Goal: Task Accomplishment & Management: Complete application form

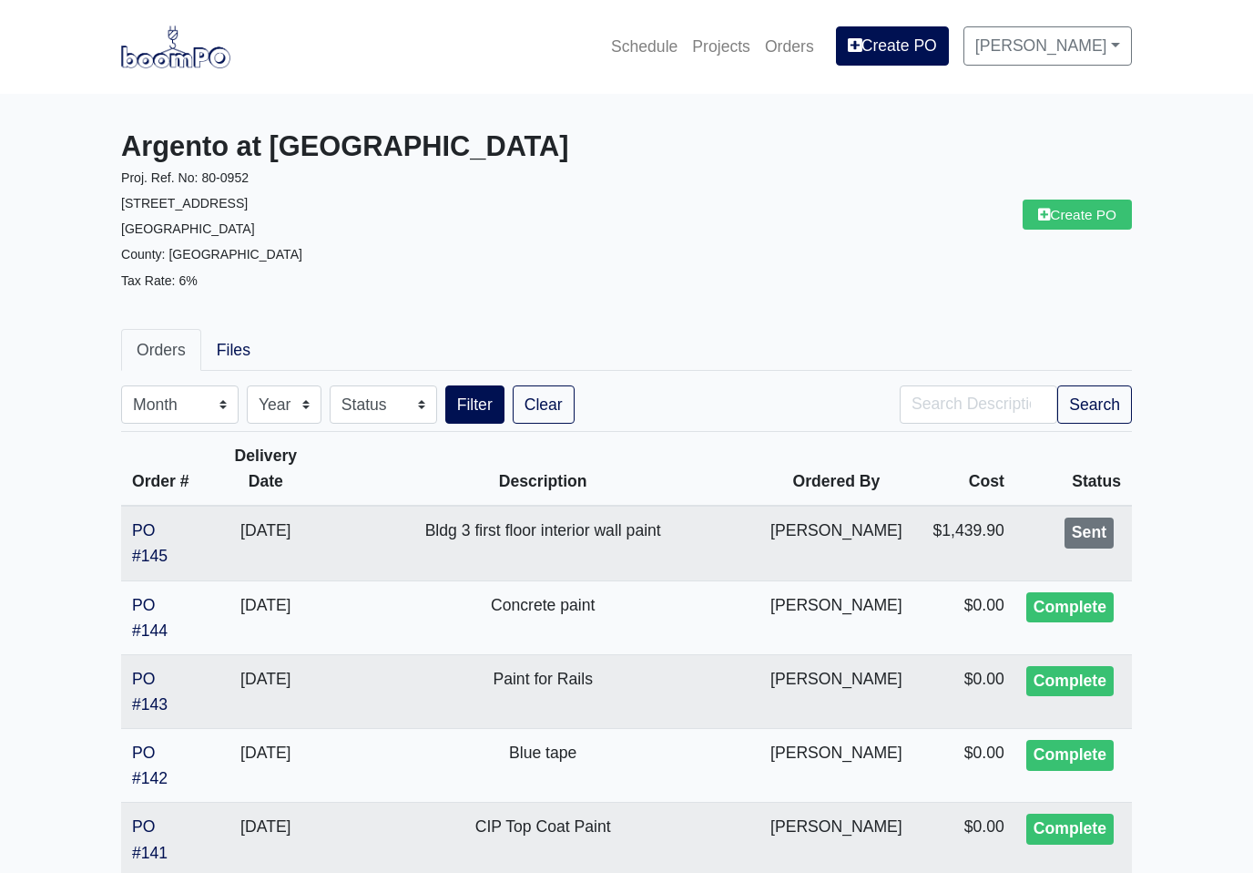
click at [1097, 224] on link "Create PO" at bounding box center [1077, 214] width 109 height 30
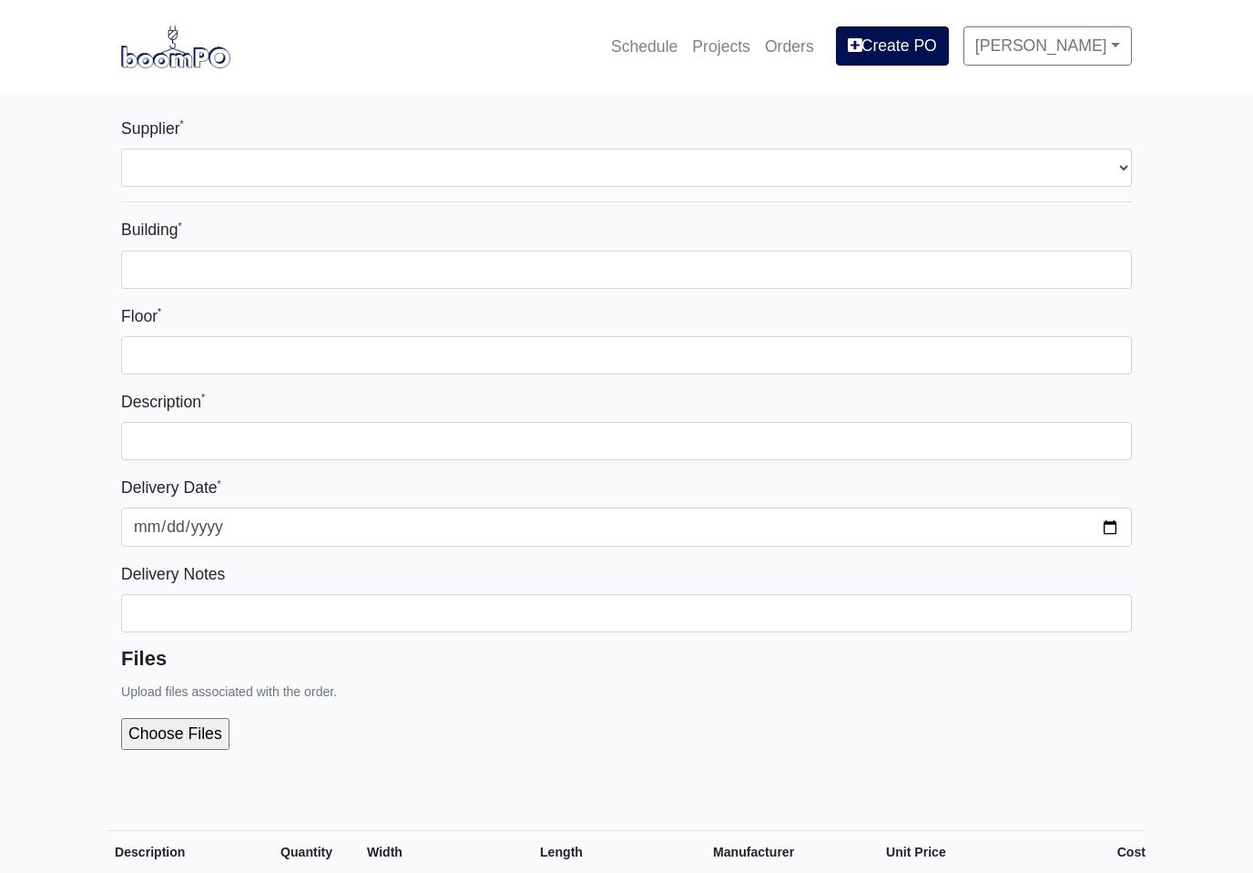
select select
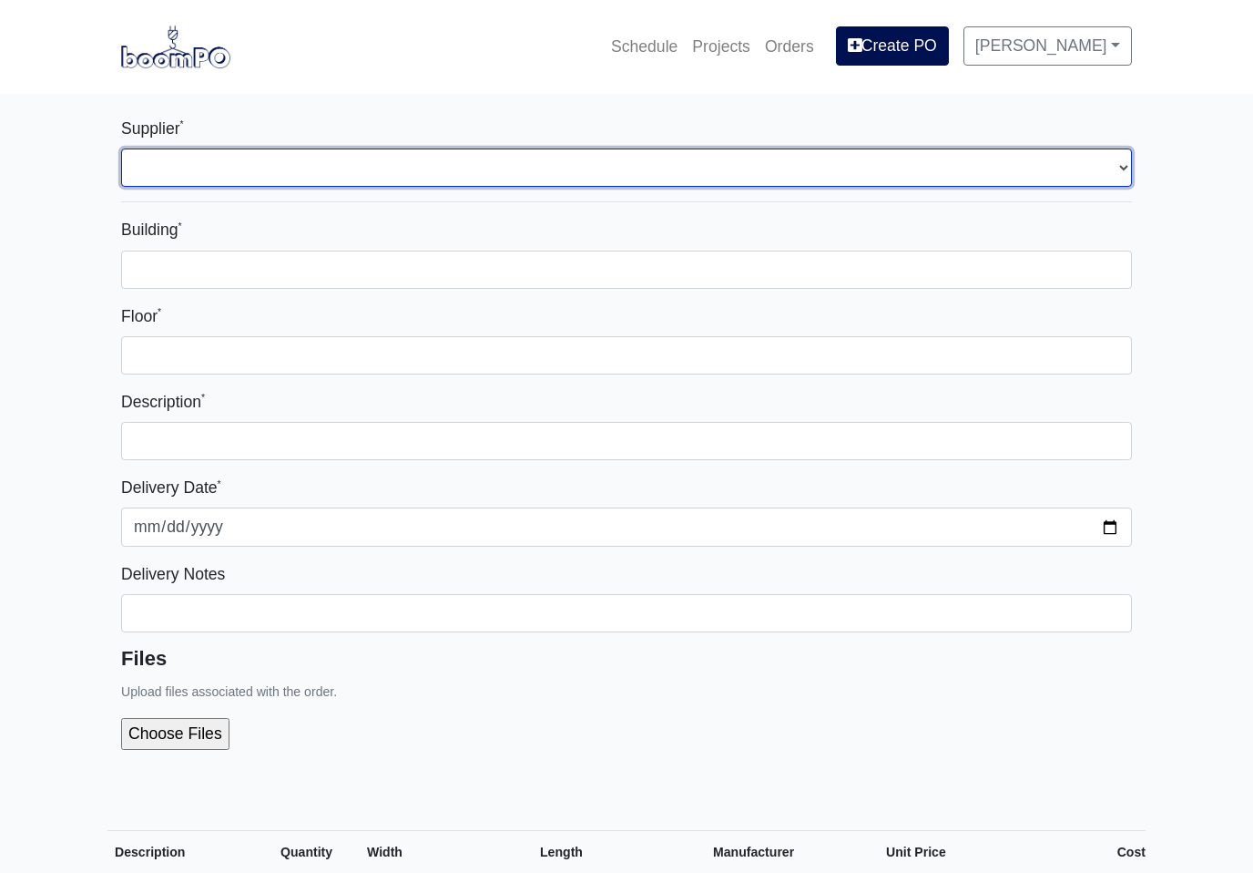
click at [1118, 164] on select "Select one... L&W Supply - [GEOGRAPHIC_DATA], [GEOGRAPHIC_DATA] Grabber Constru…" at bounding box center [626, 167] width 1011 height 38
select select "848"
select select
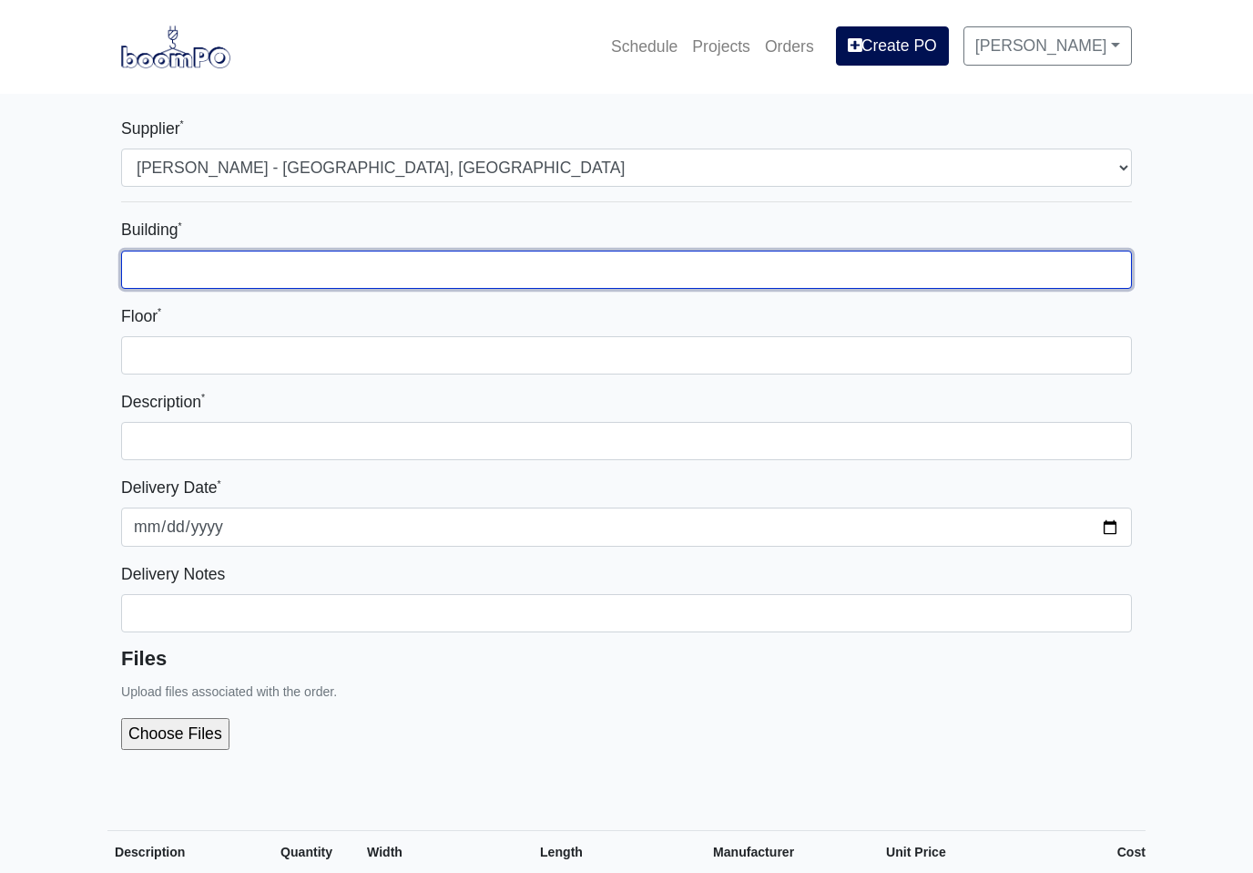
click at [1085, 274] on input "Building *" at bounding box center [626, 269] width 1011 height 38
type input "3"
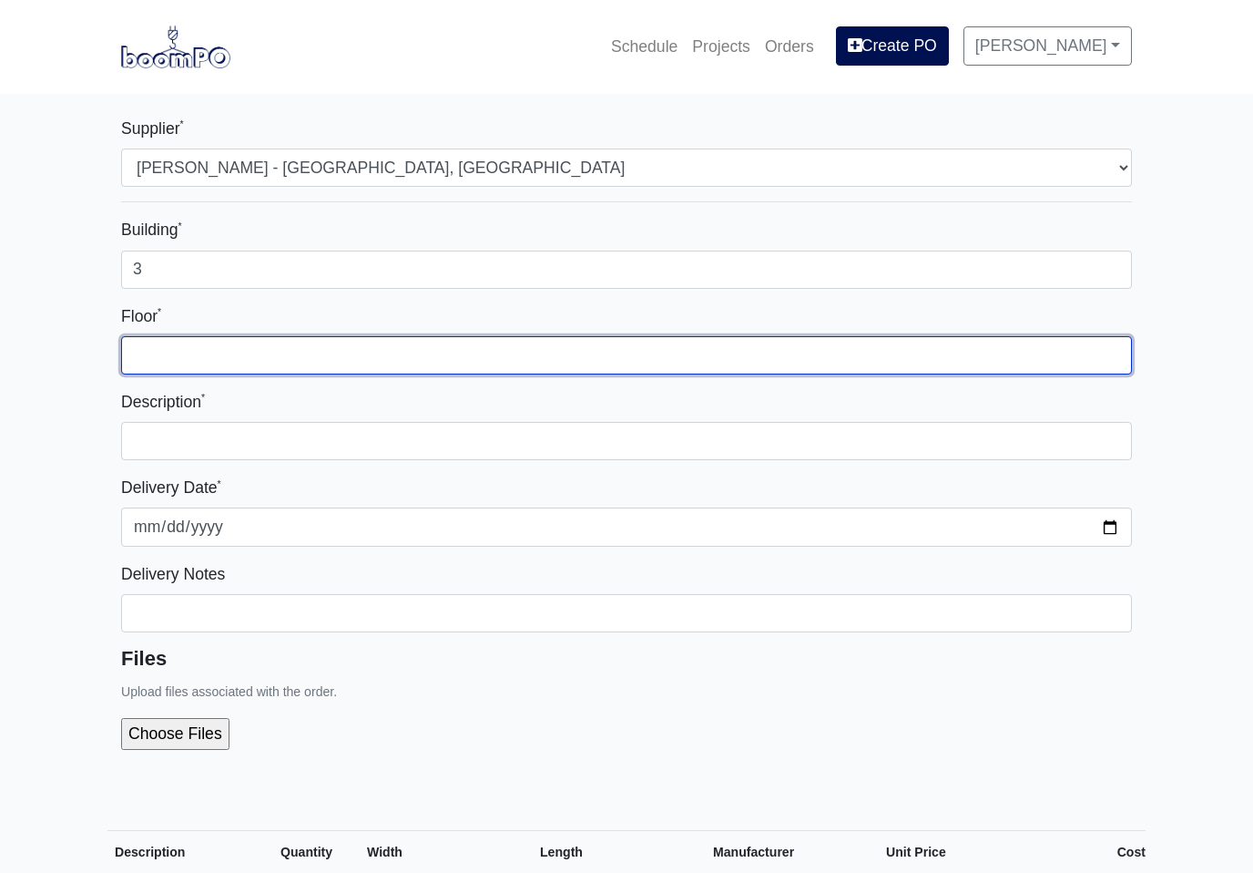
click at [456, 364] on input "Floor *" at bounding box center [626, 355] width 1011 height 38
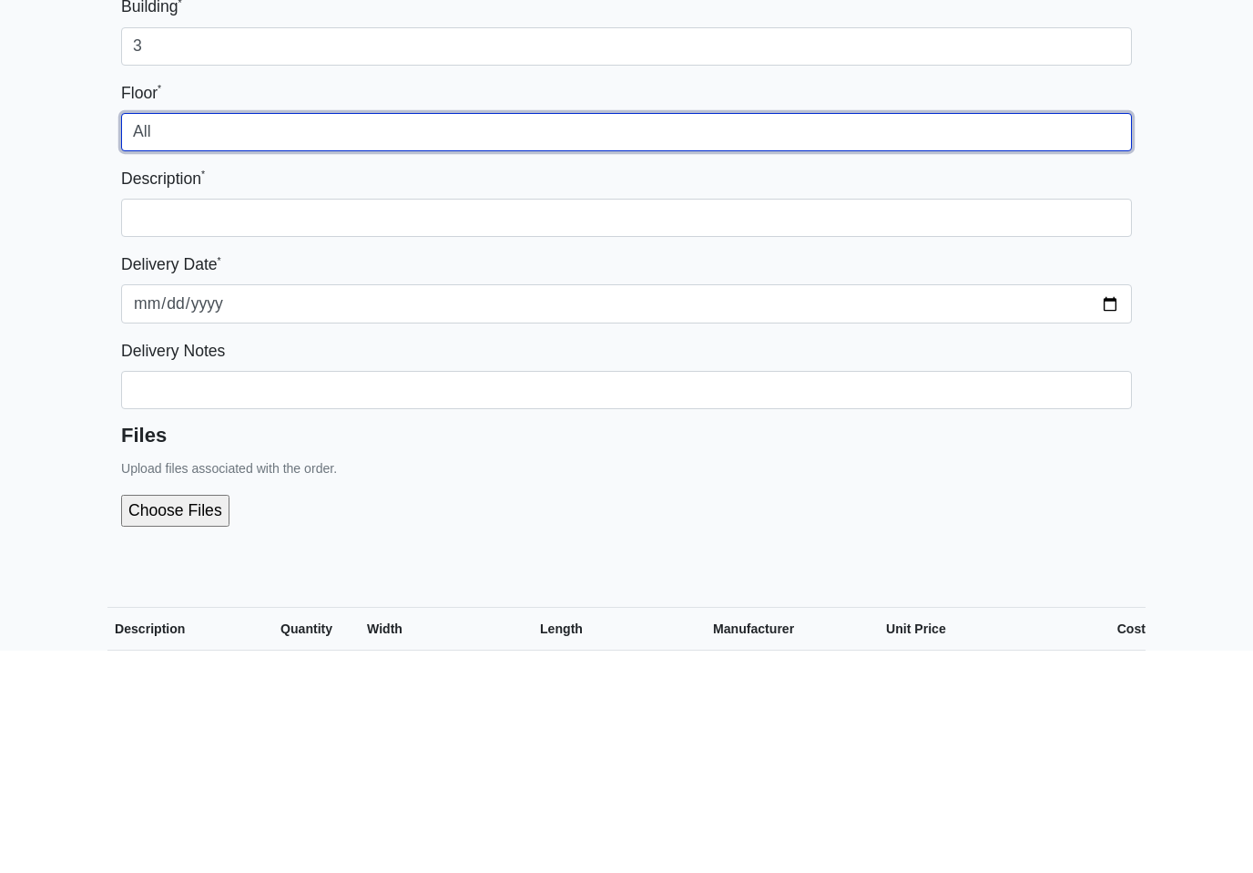
type input "All"
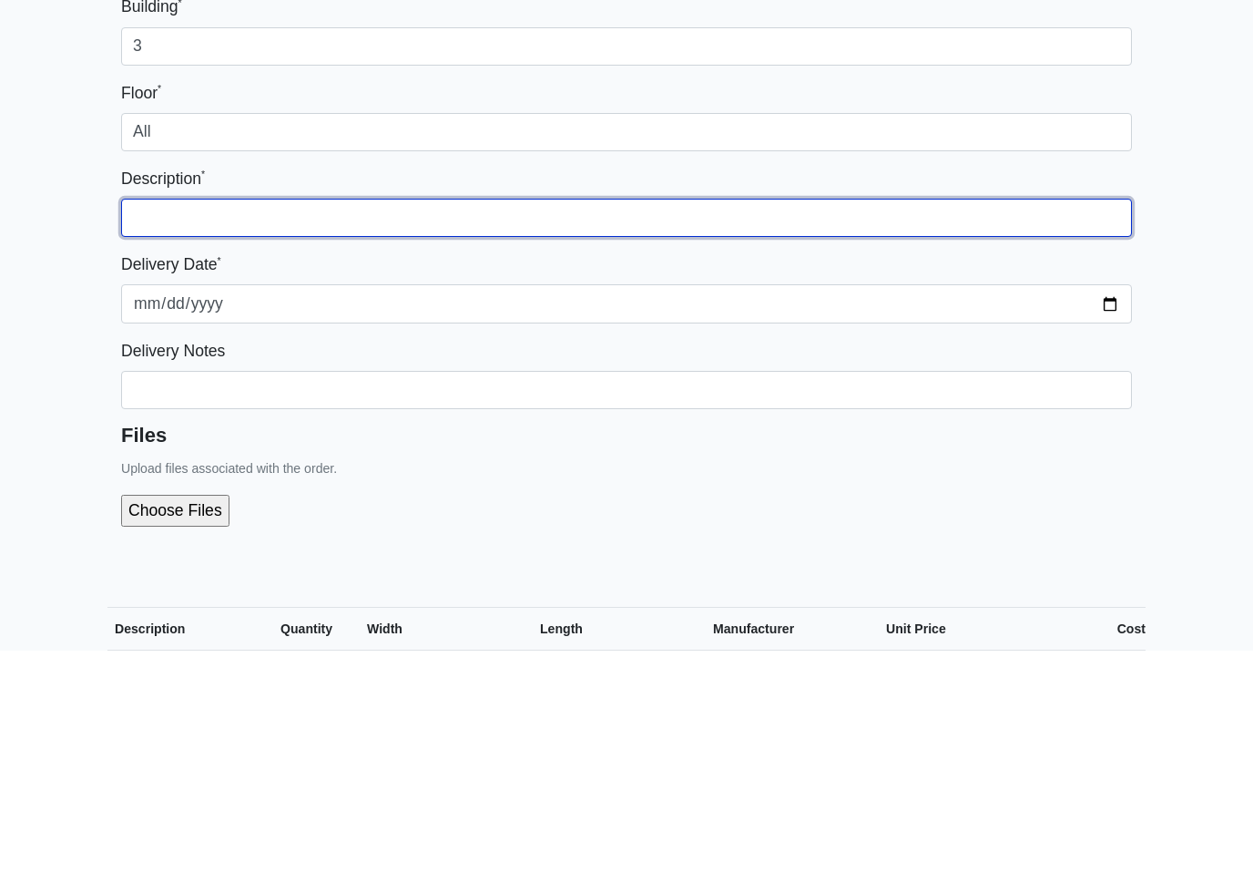
click at [1068, 422] on input "text" at bounding box center [626, 441] width 1011 height 38
type input "I"
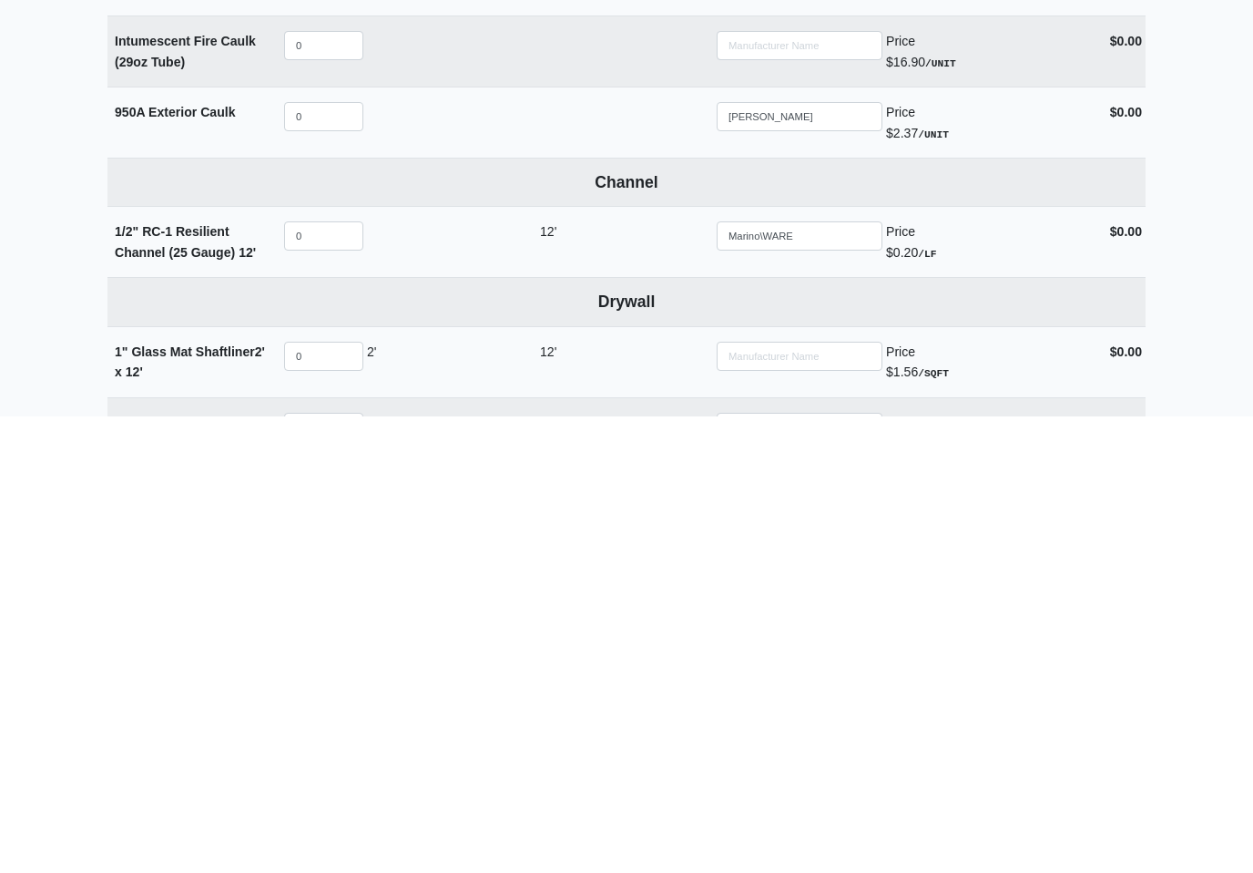
scroll to position [525, 0]
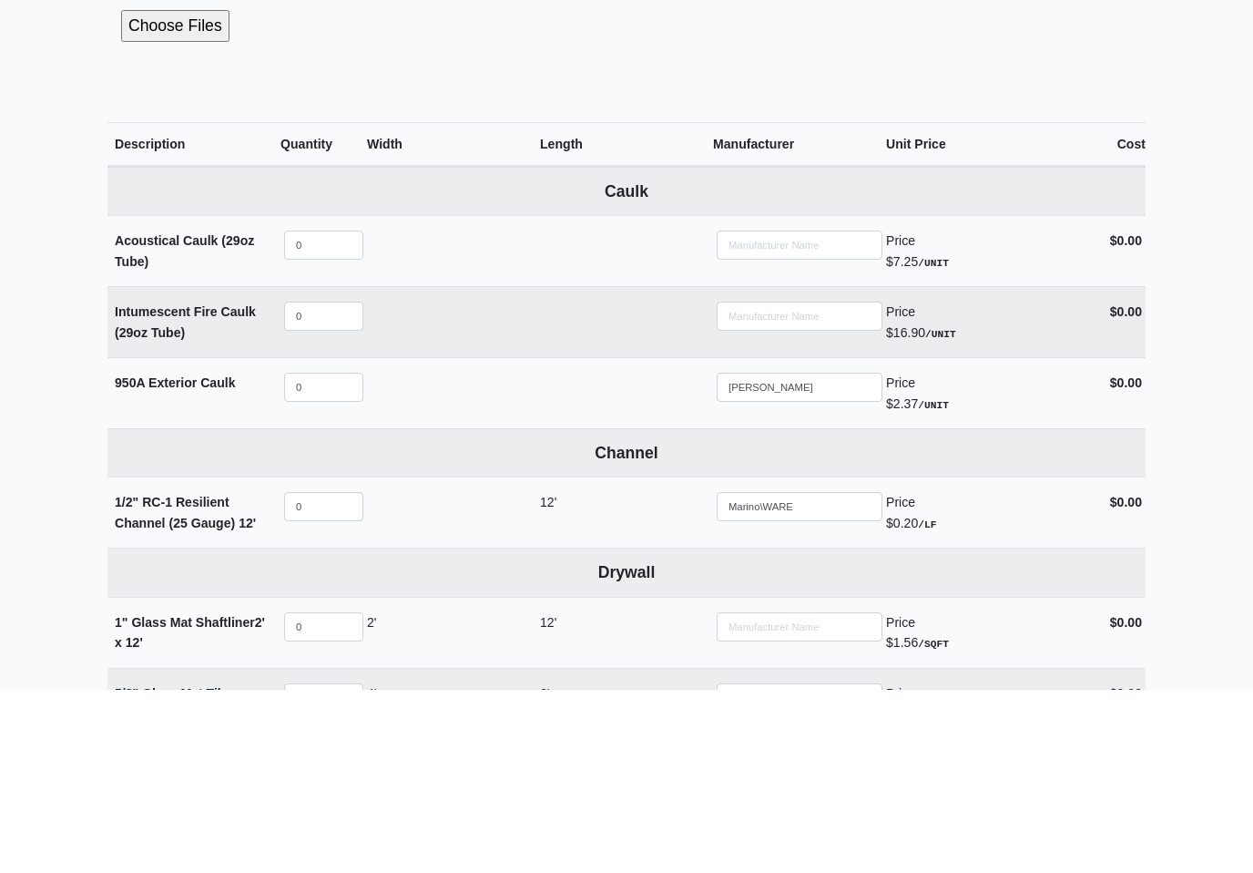
type input "Bldg 3 interior and exterior caulking"
click at [334, 556] on input "0" at bounding box center [323, 570] width 79 height 29
select select
type input "1"
select select
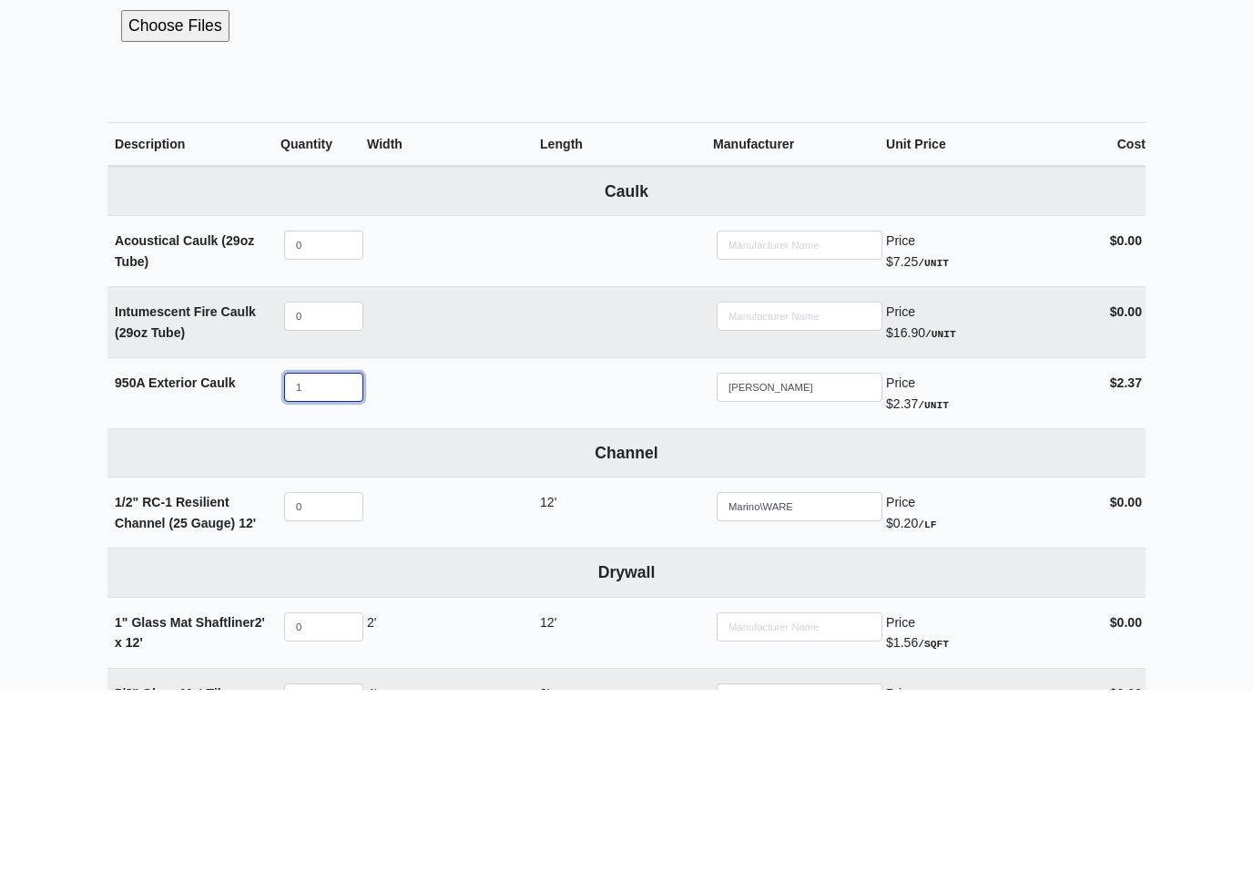
type input "12"
select select
type input "120"
select select
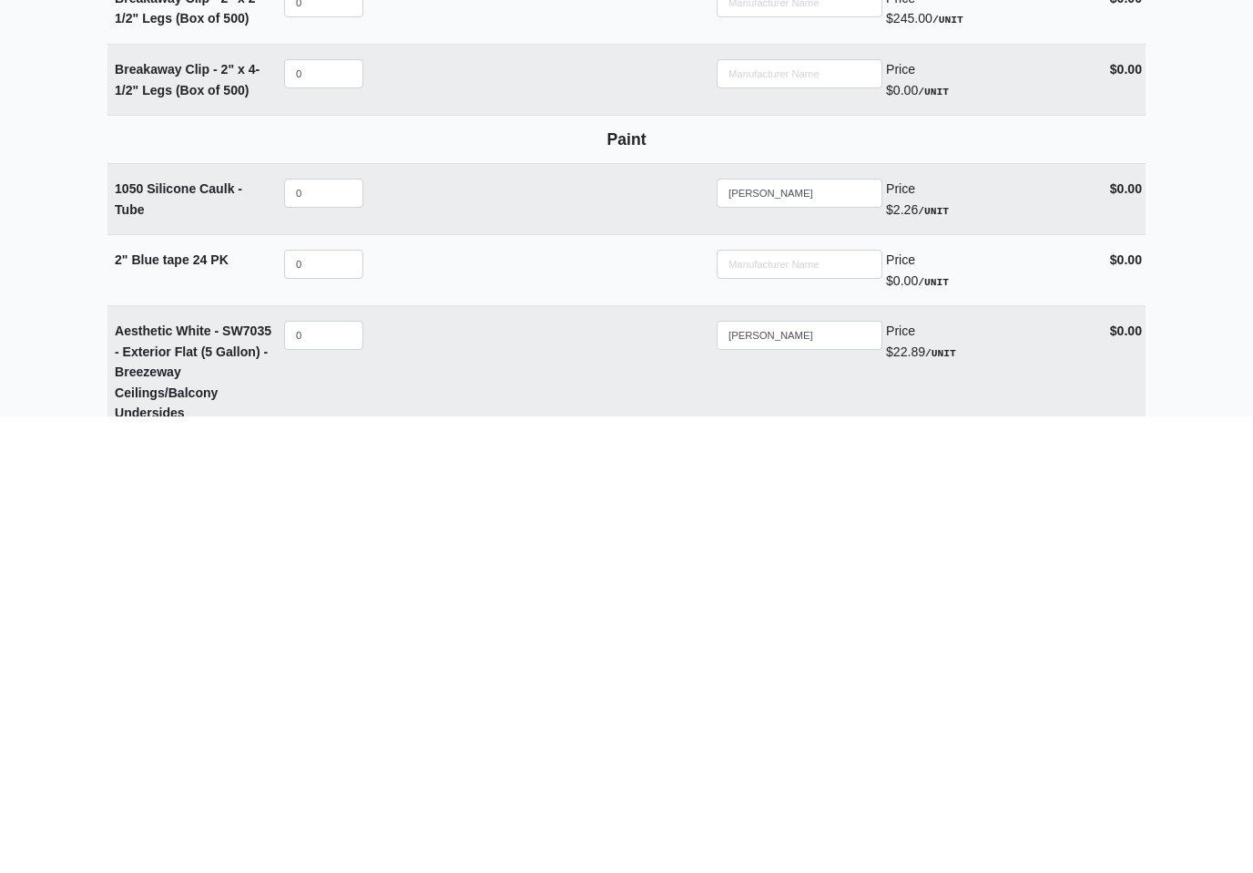
scroll to position [2550, 0]
type input "120"
click at [347, 635] on input "0" at bounding box center [323, 649] width 79 height 29
select select
type input "4"
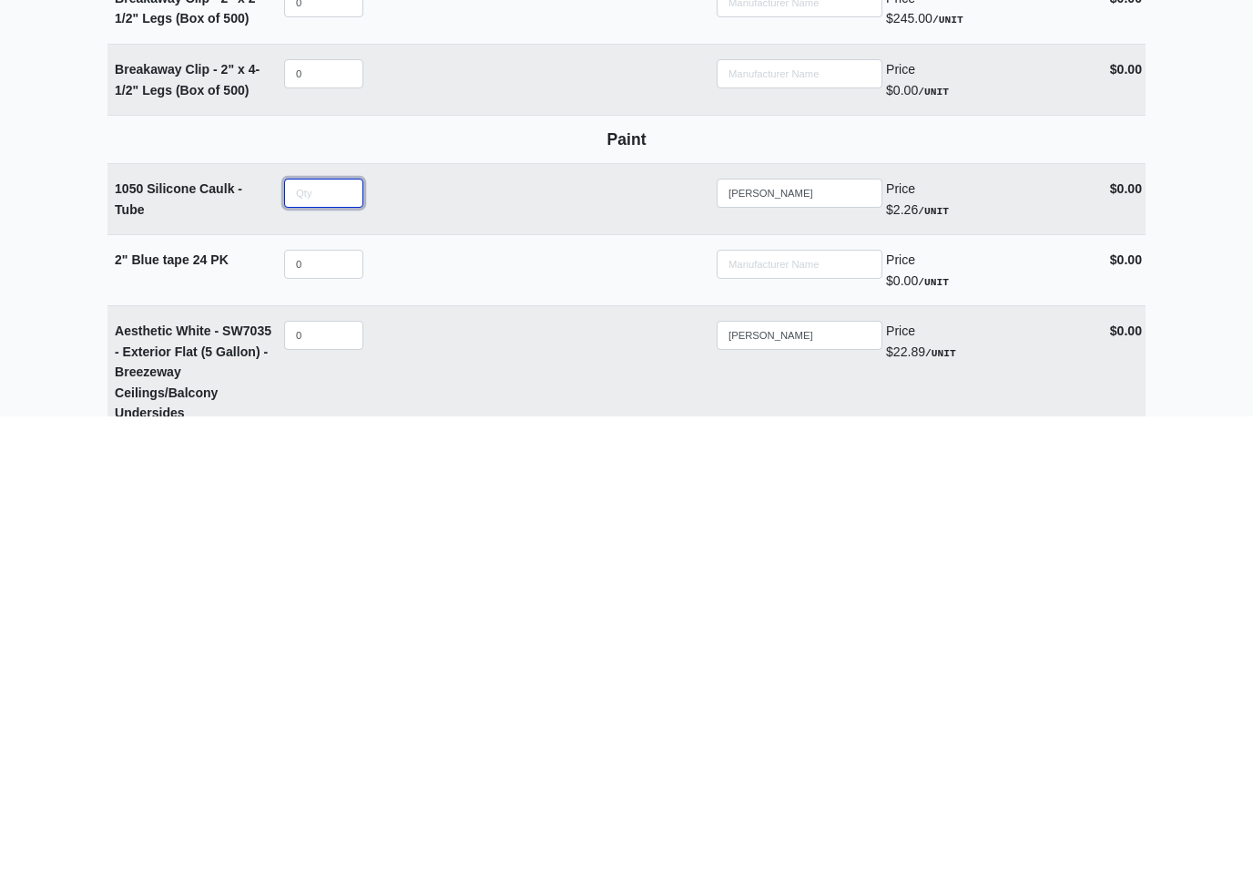
select select
type input "48"
select select
type input "480"
select select
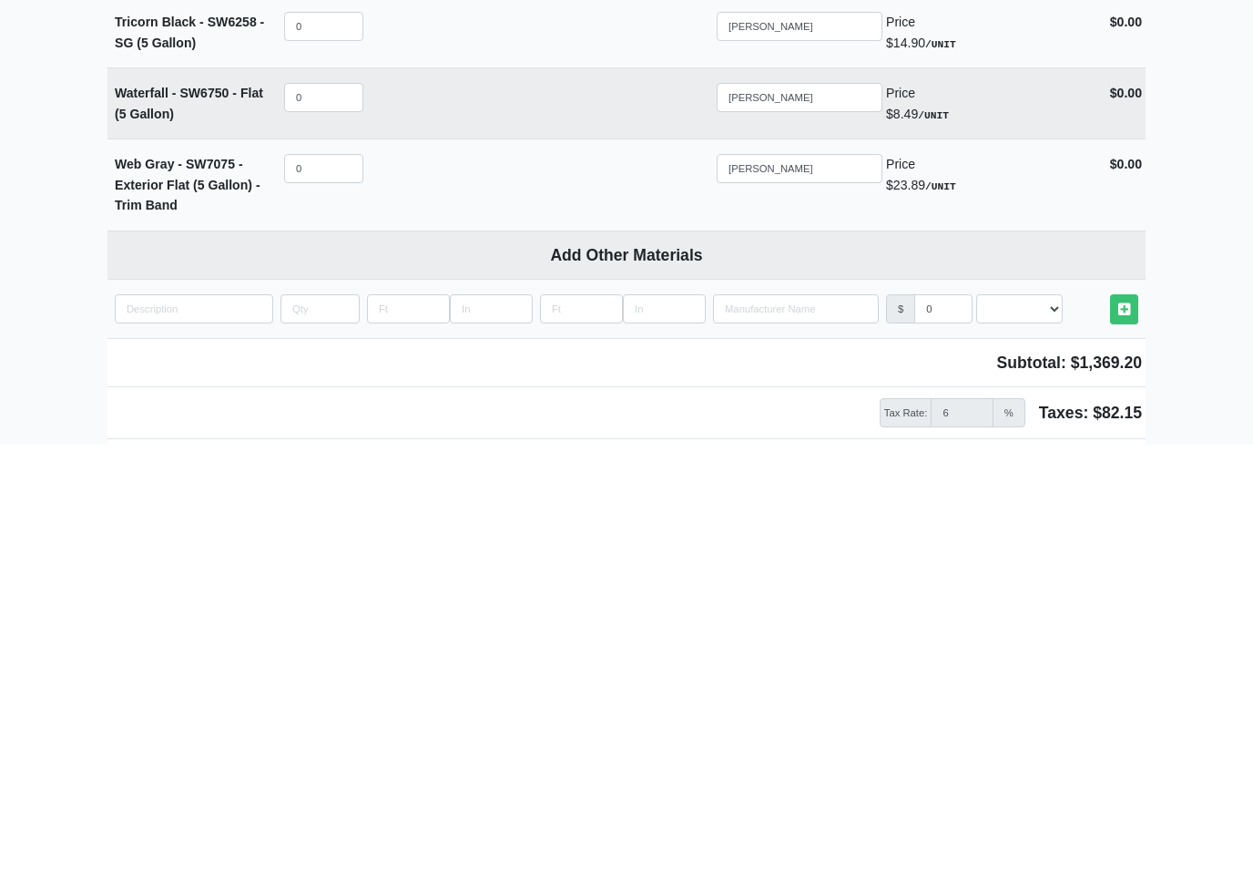
scroll to position [4315, 0]
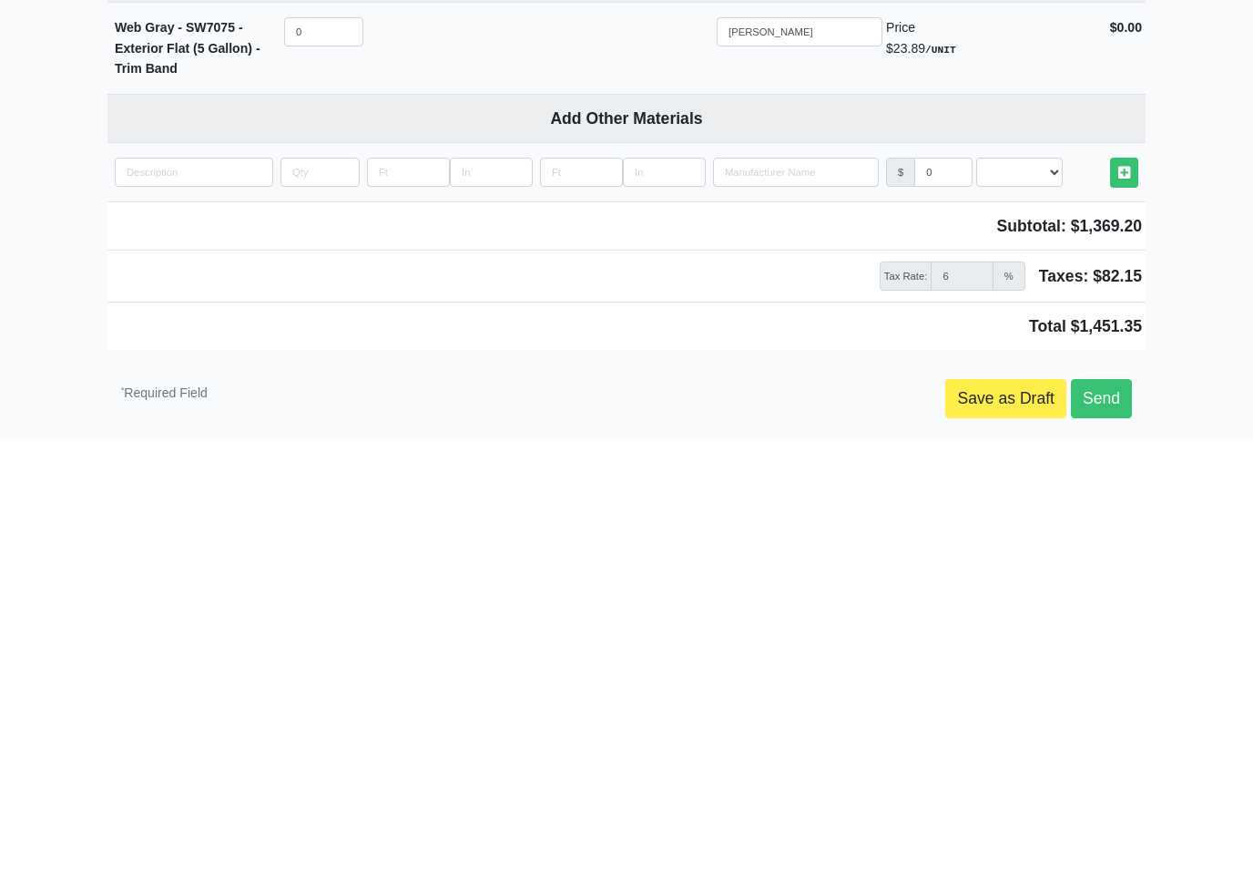
type input "480"
click at [1109, 807] on link "Send" at bounding box center [1101, 826] width 61 height 38
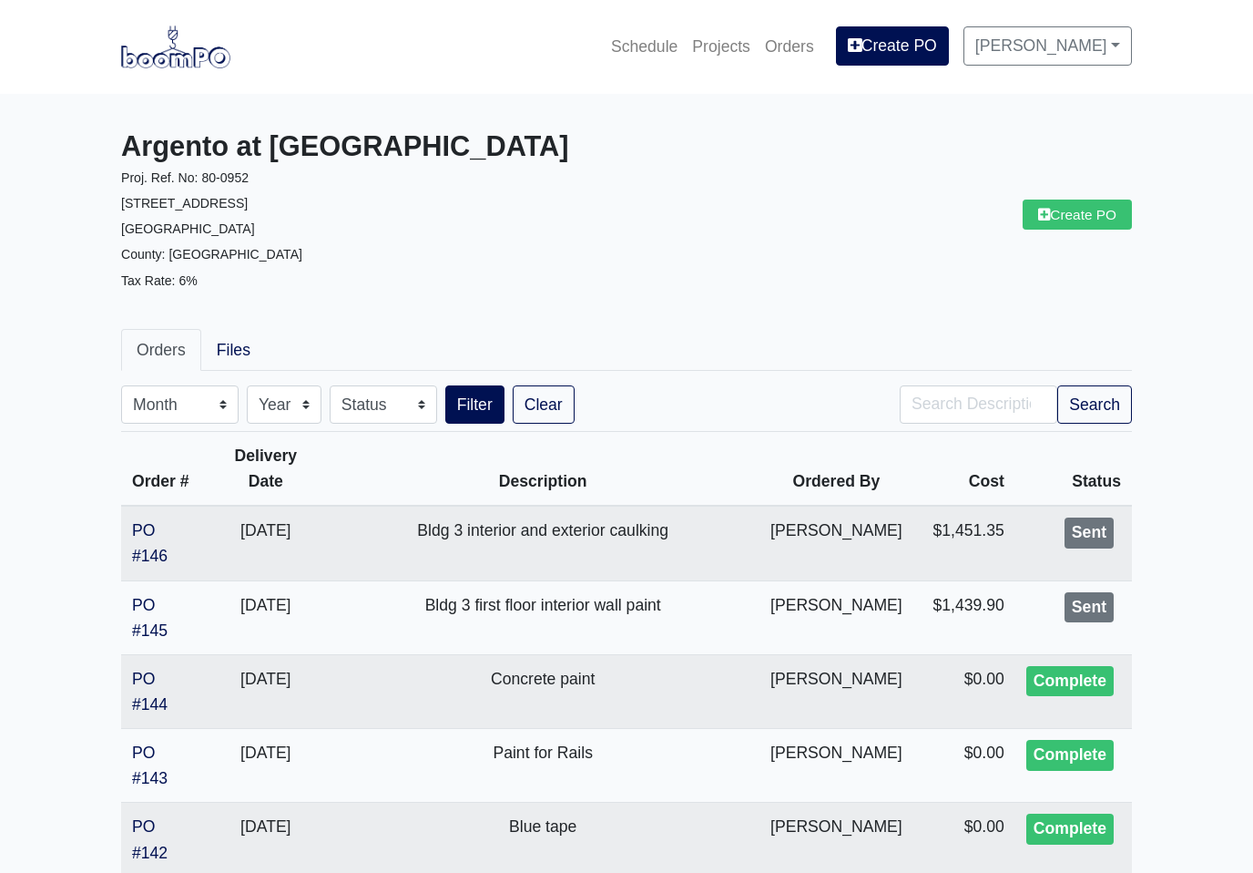
click at [148, 610] on link "PO #145" at bounding box center [150, 618] width 36 height 44
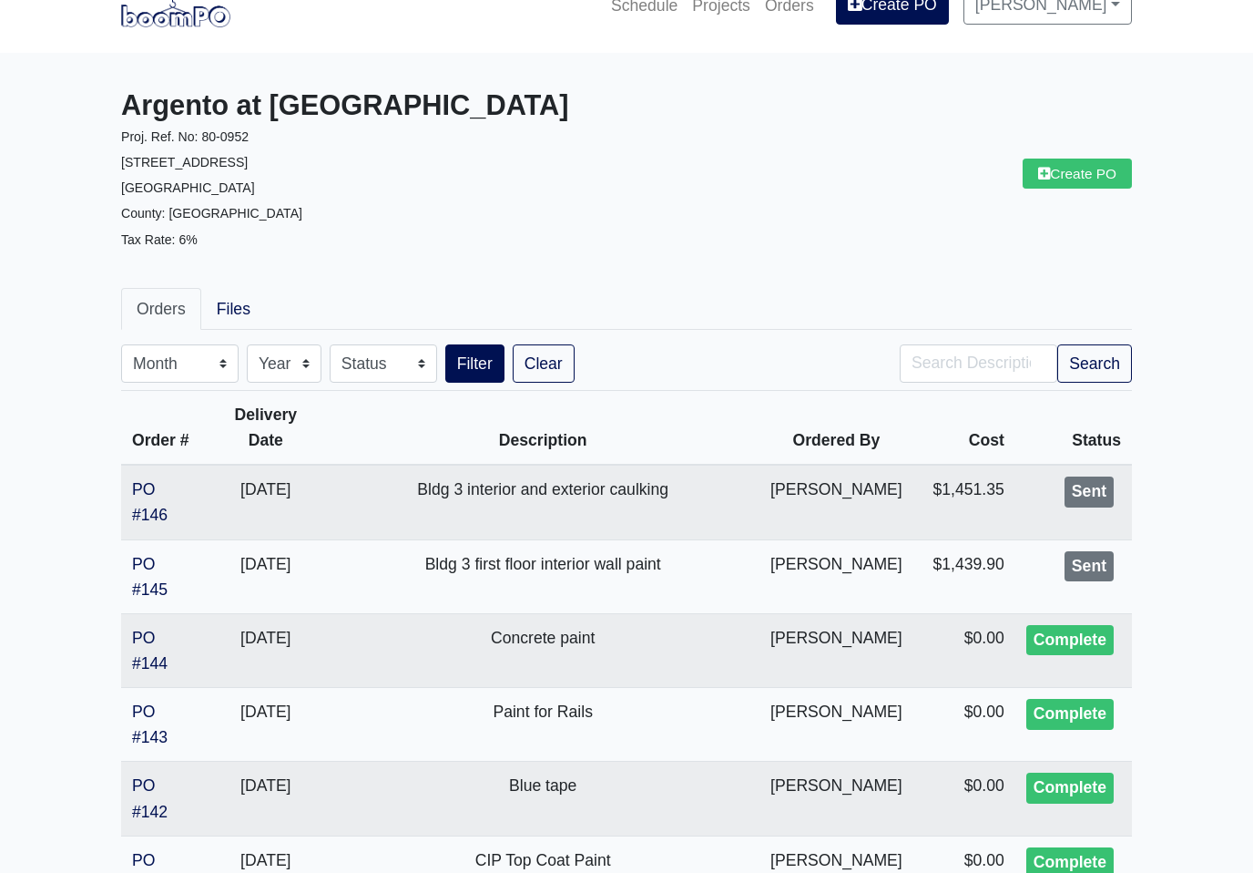
scroll to position [43, 0]
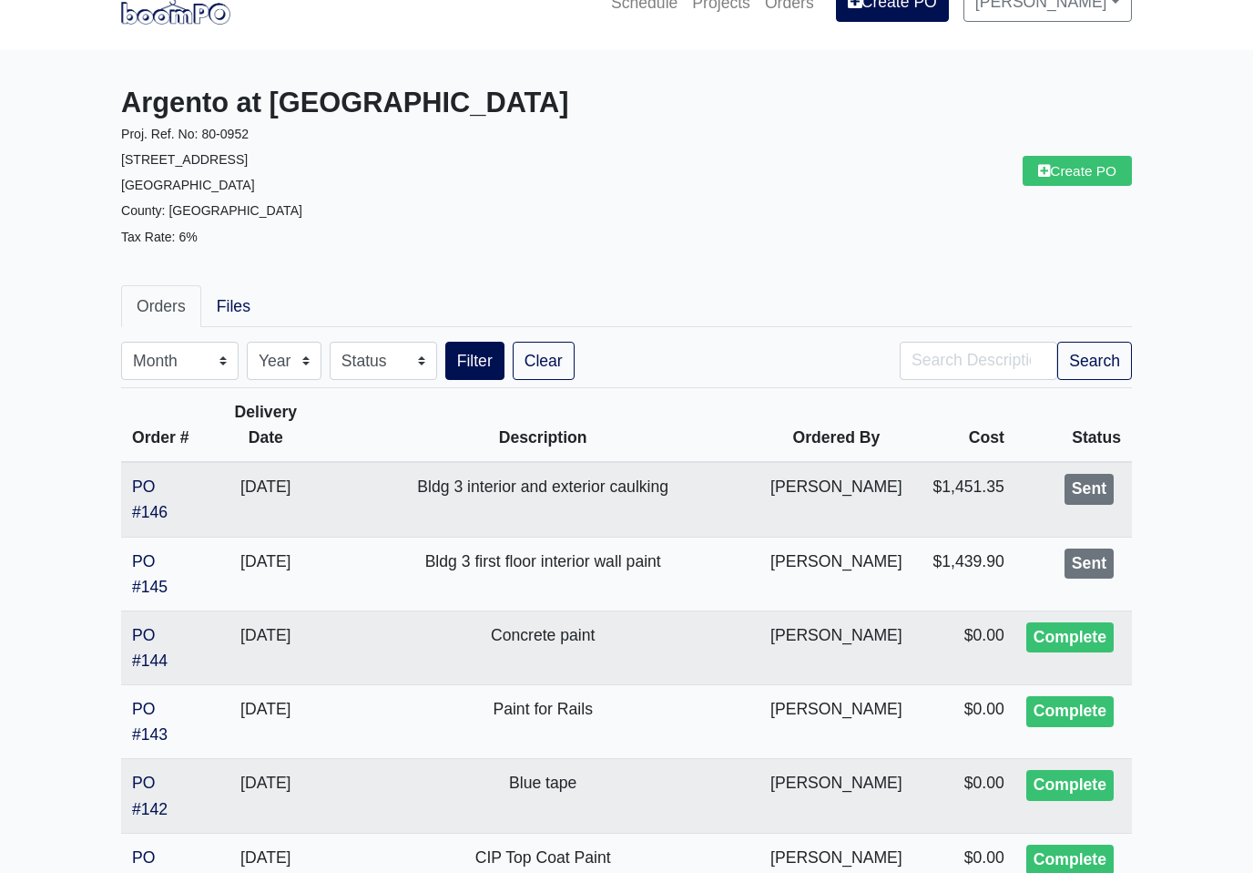
click at [138, 566] on link "PO #145" at bounding box center [150, 575] width 36 height 44
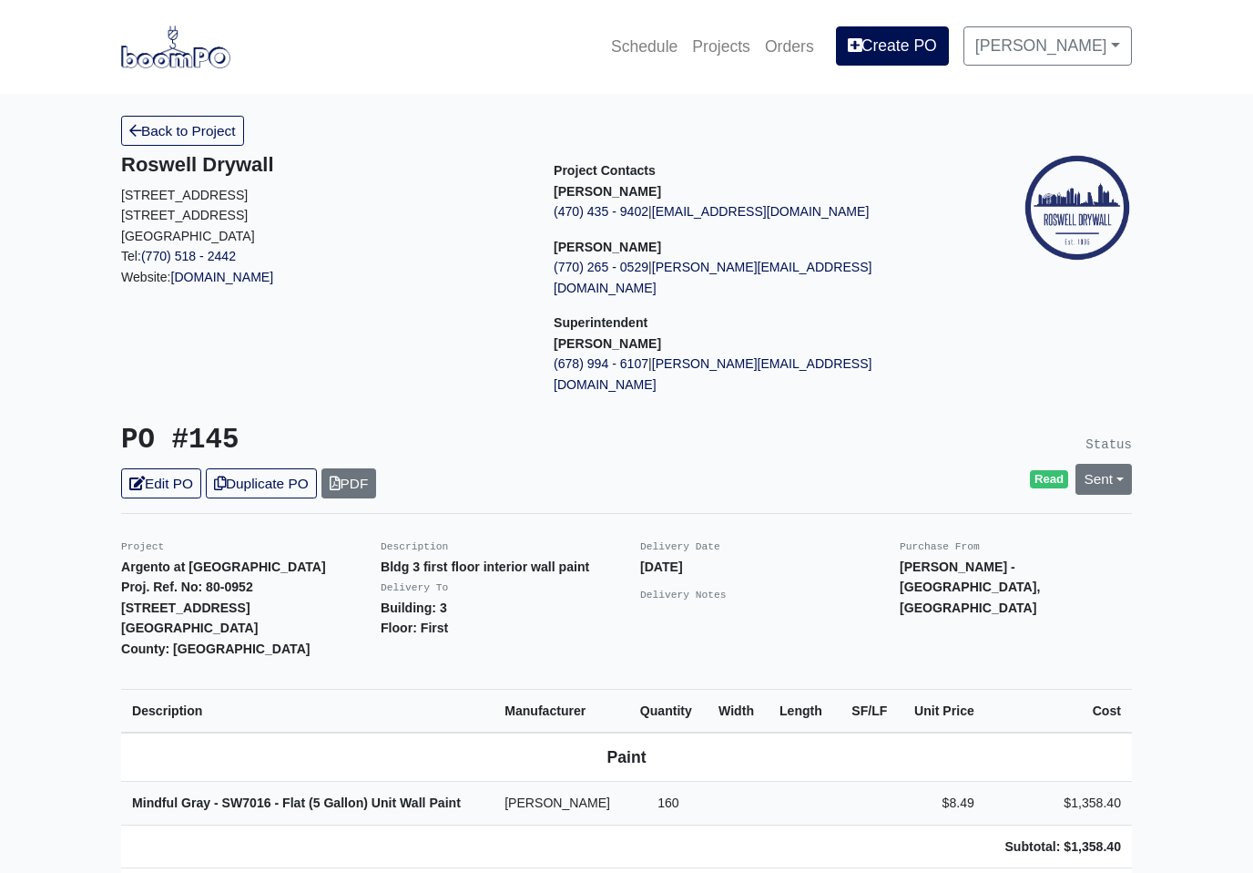
click at [1118, 464] on link "Sent" at bounding box center [1104, 479] width 56 height 30
click at [941, 563] on link "Complete" at bounding box center [999, 577] width 271 height 28
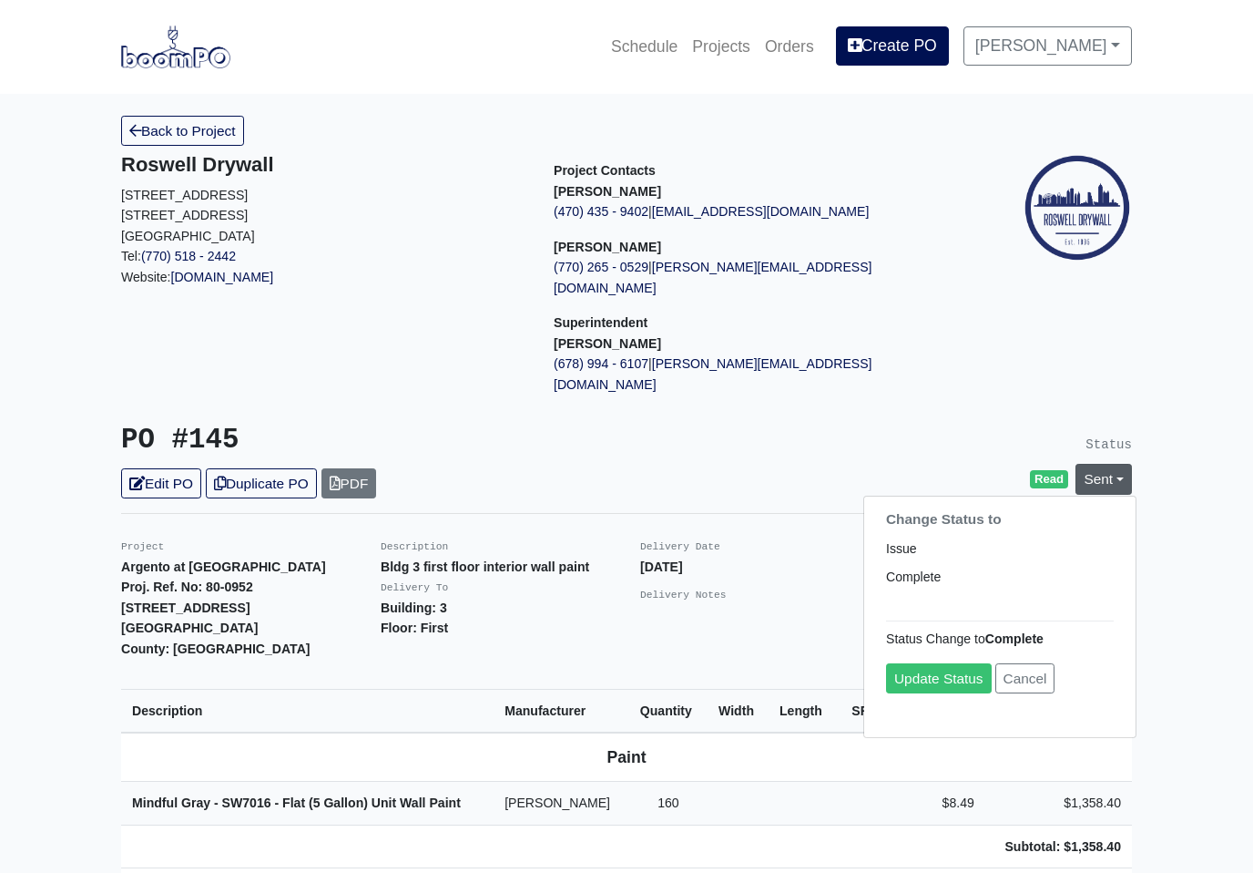
click at [952, 664] on link "Update Status" at bounding box center [939, 679] width 106 height 30
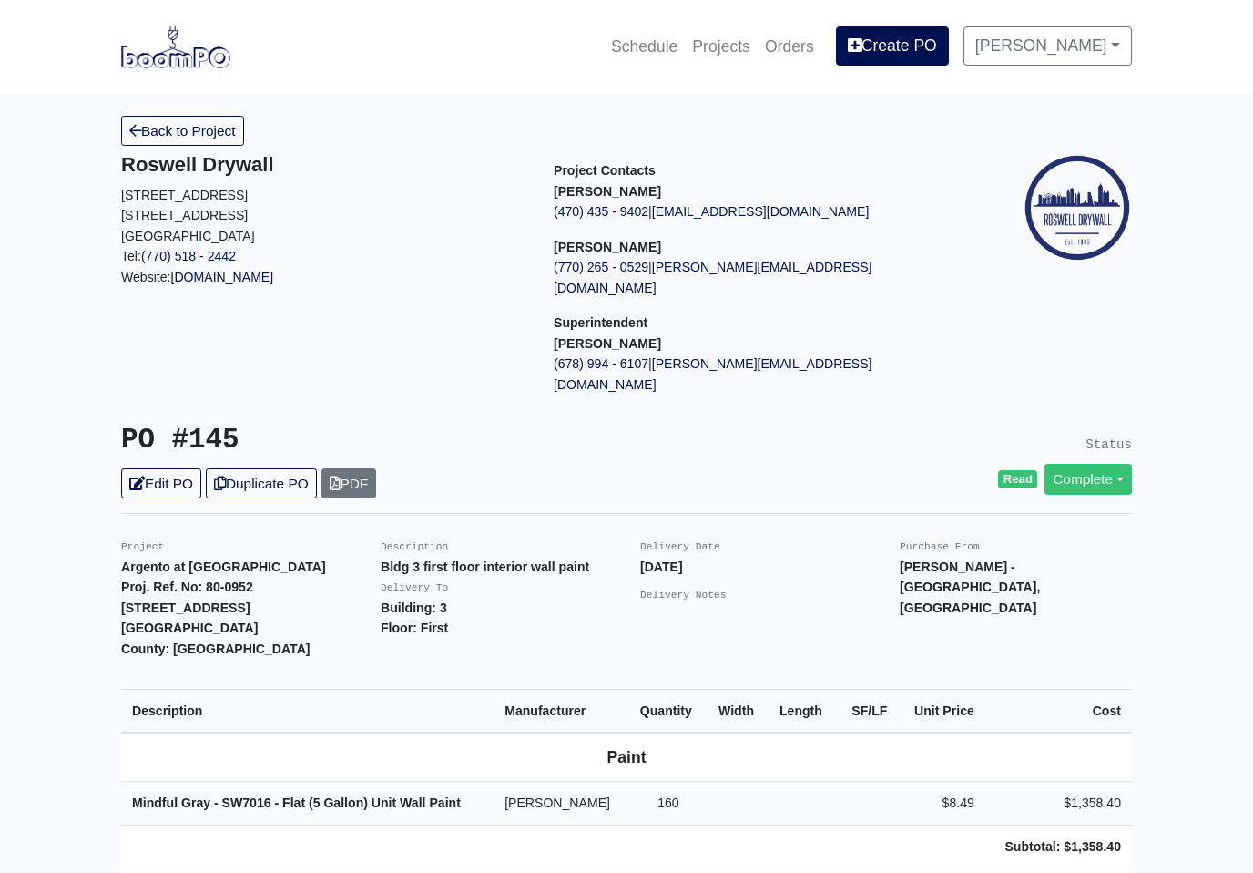
click at [163, 139] on link "Back to Project" at bounding box center [182, 131] width 123 height 30
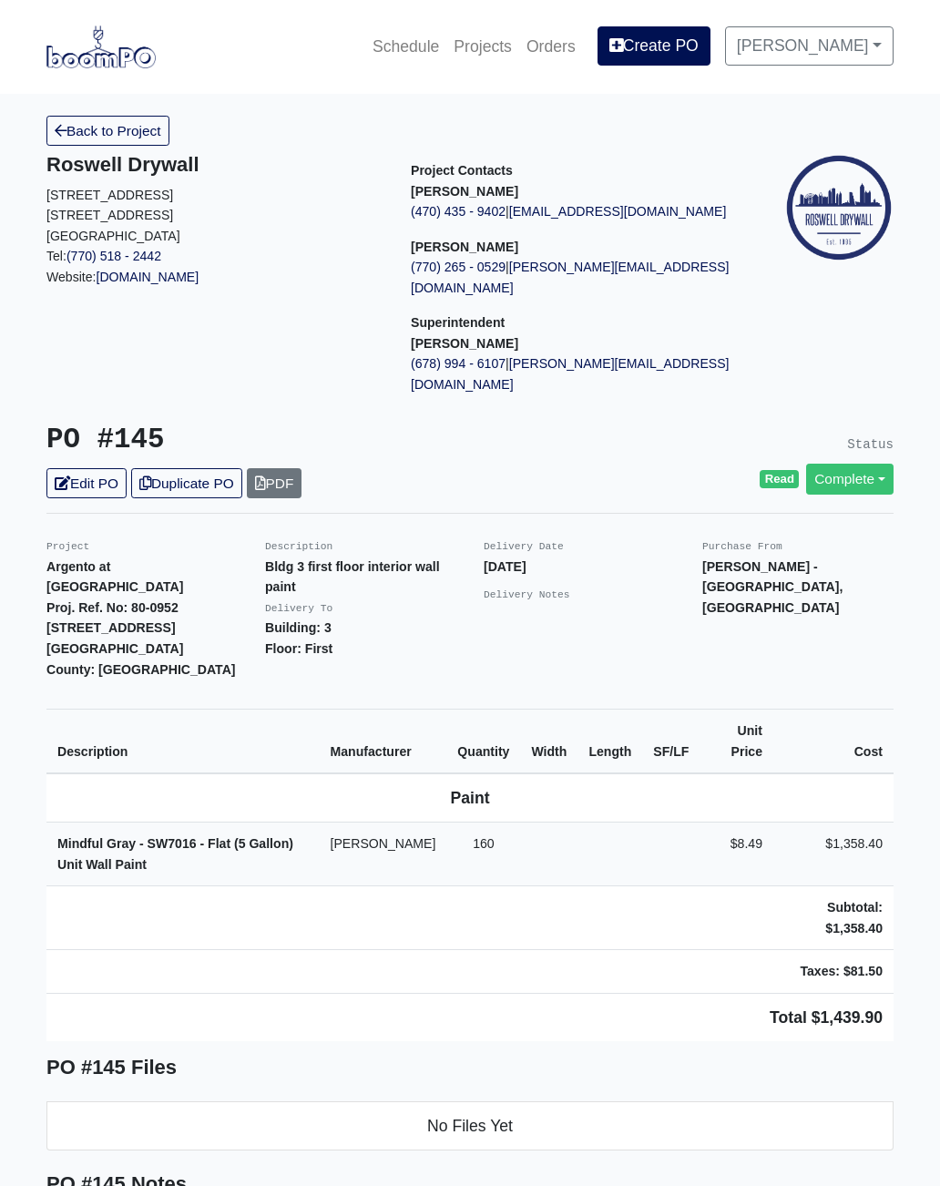
click at [565, 872] on h5 "PO #145 Notes" at bounding box center [469, 1184] width 847 height 24
